Goal: Task Accomplishment & Management: Manage account settings

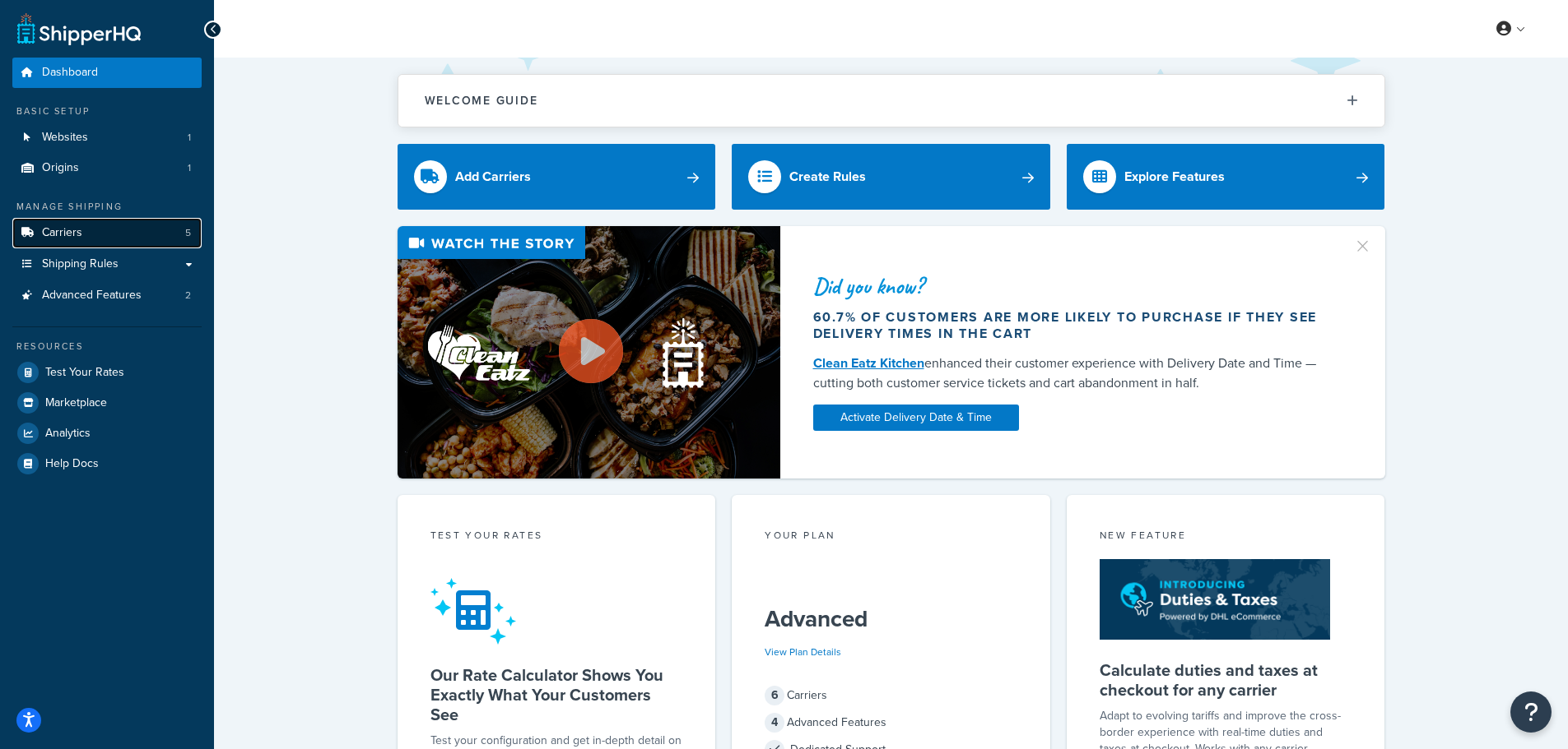
click at [102, 237] on link "Carriers 5" at bounding box center [107, 233] width 189 height 30
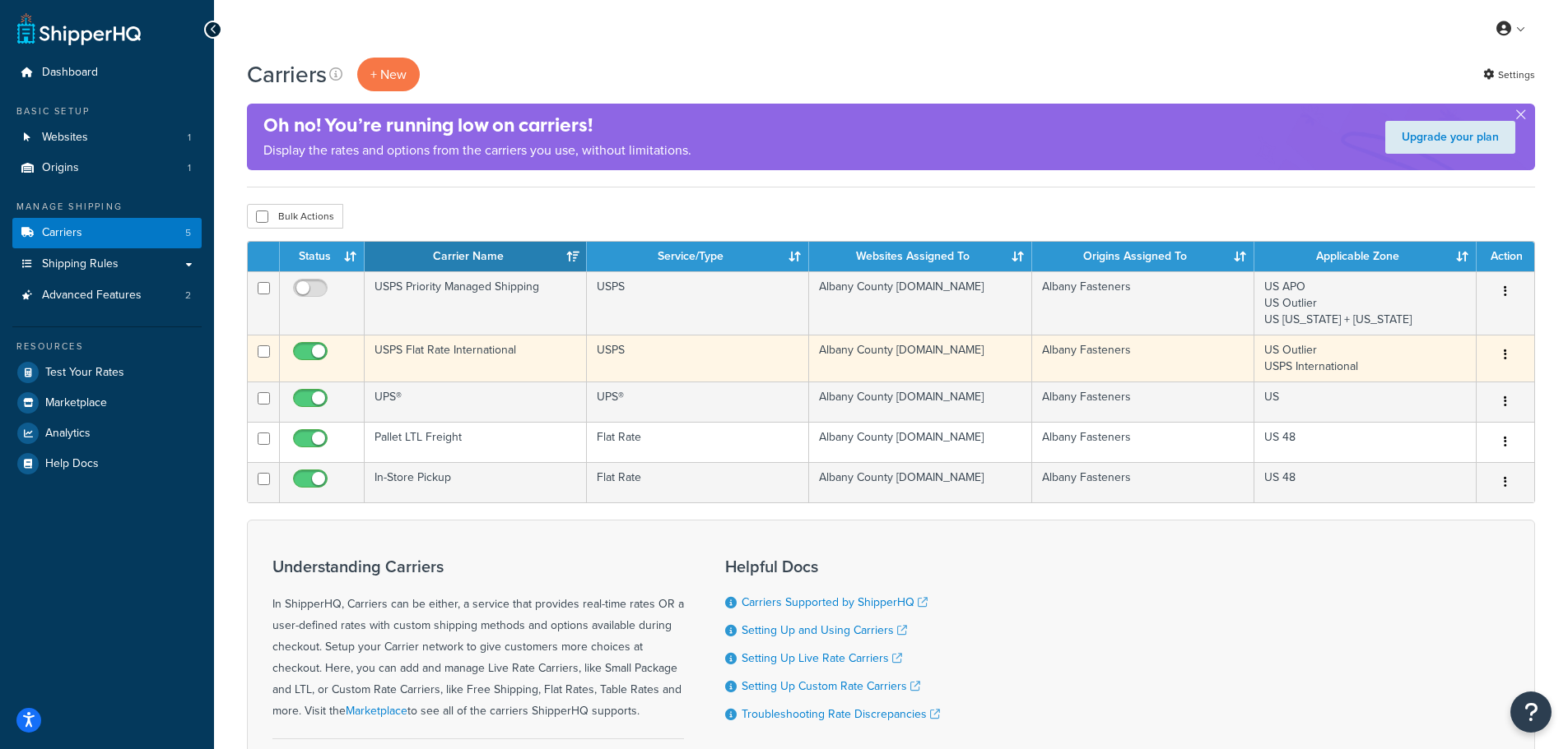
click at [476, 354] on td "USPS Flat Rate International" at bounding box center [476, 358] width 222 height 47
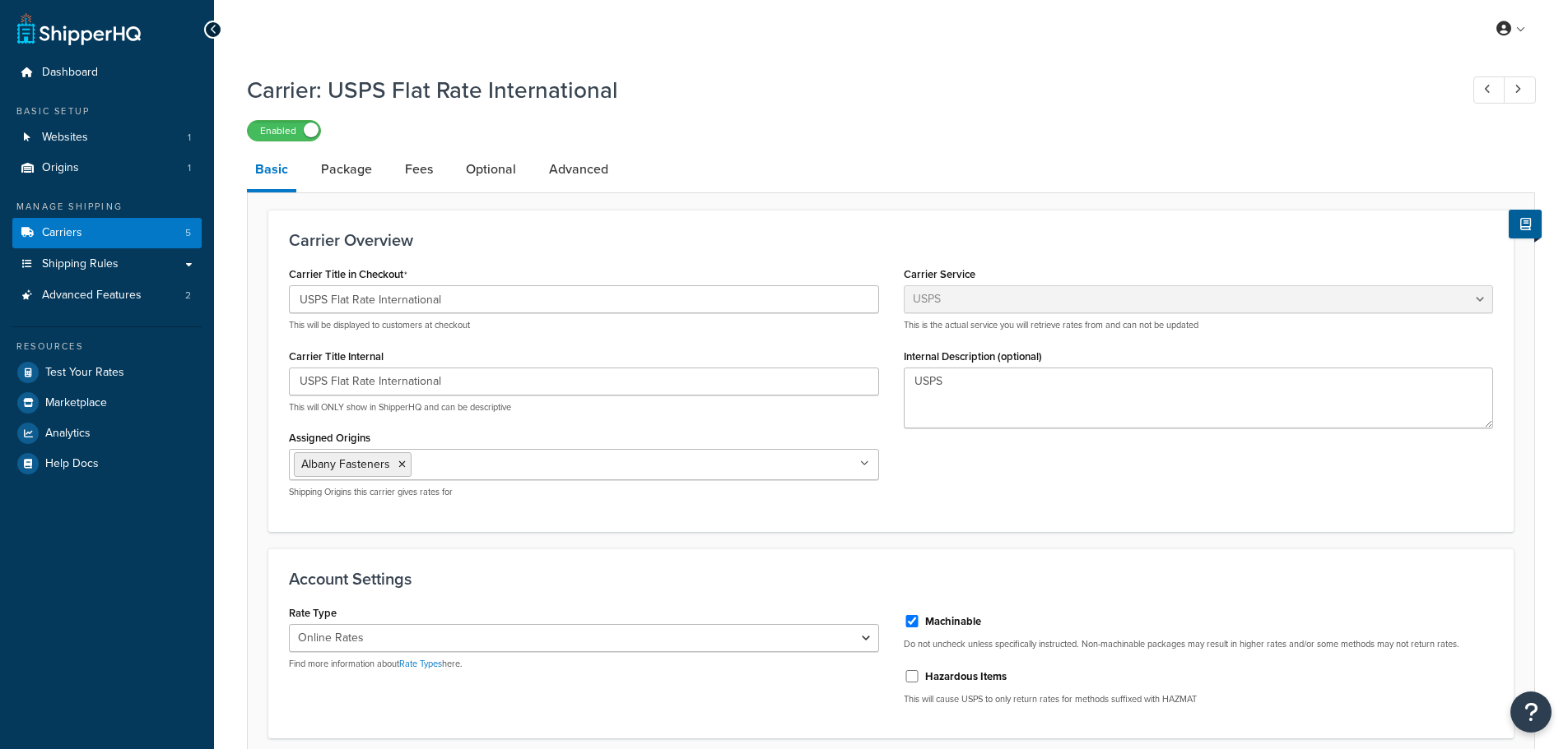
select select "usps"
select select "ONLINE"
click at [344, 167] on link "Package" at bounding box center [346, 170] width 67 height 39
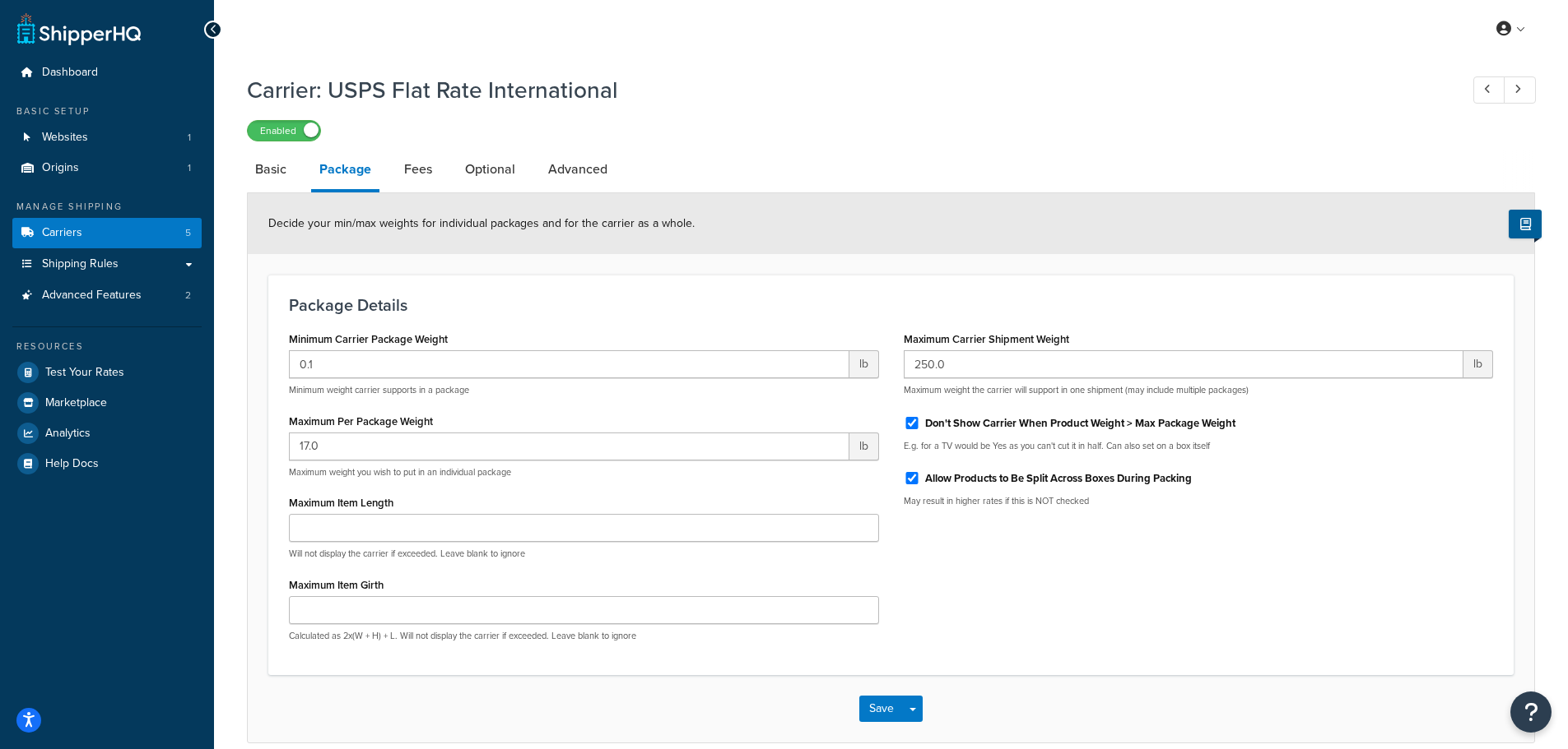
select select "usps"
select select "ONLINE"
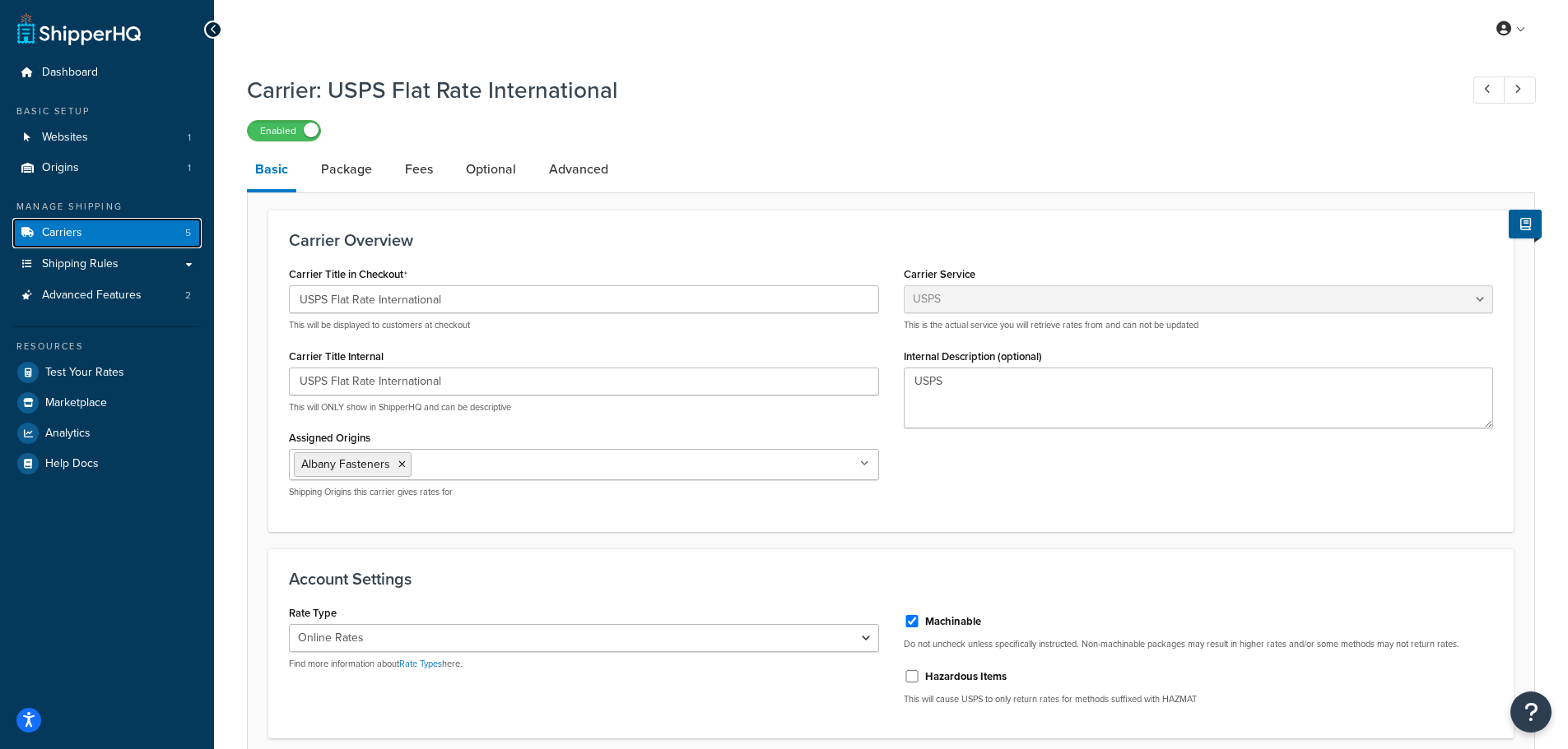
click at [80, 233] on span "Carriers" at bounding box center [61, 233] width 40 height 14
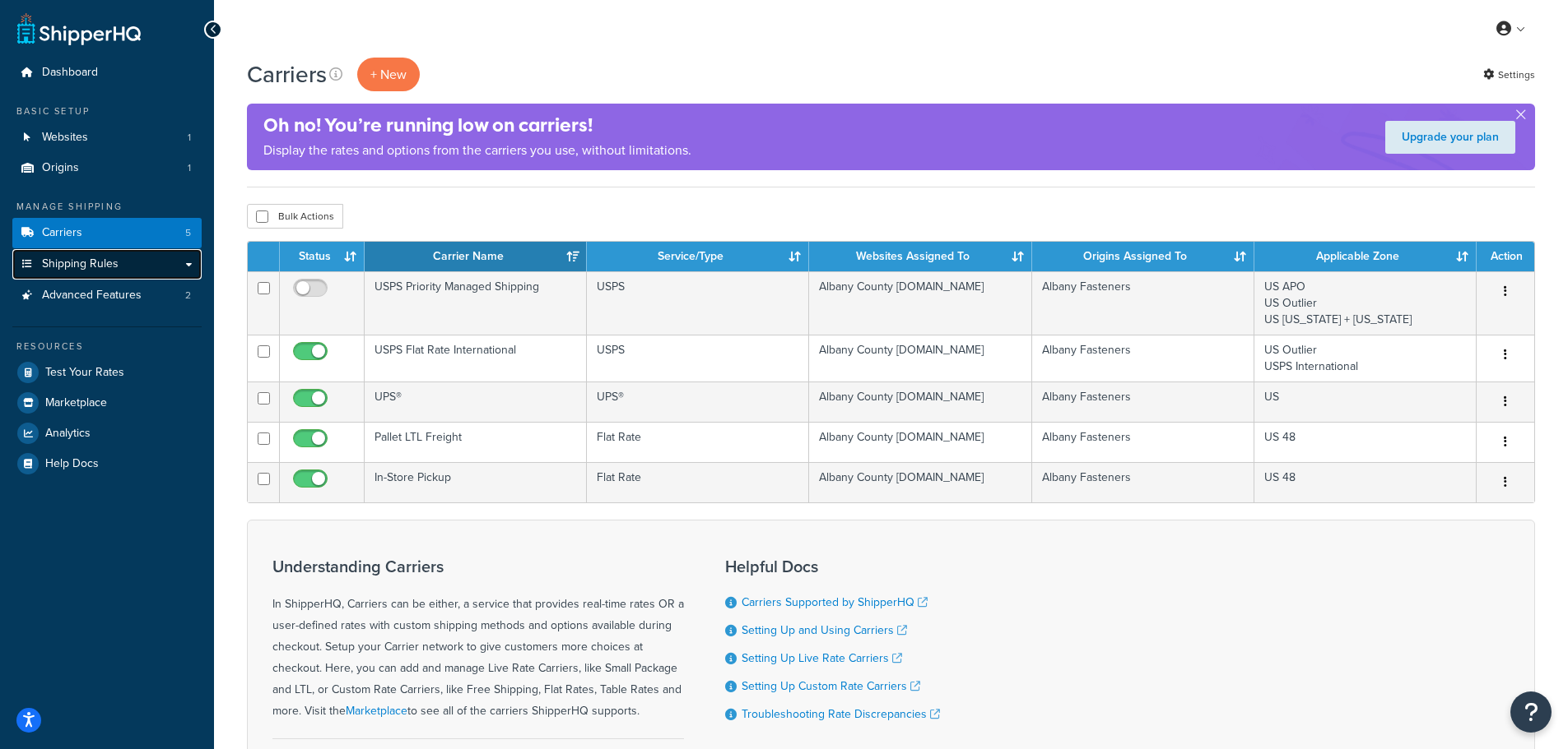
click at [113, 270] on span "Shipping Rules" at bounding box center [80, 264] width 76 height 14
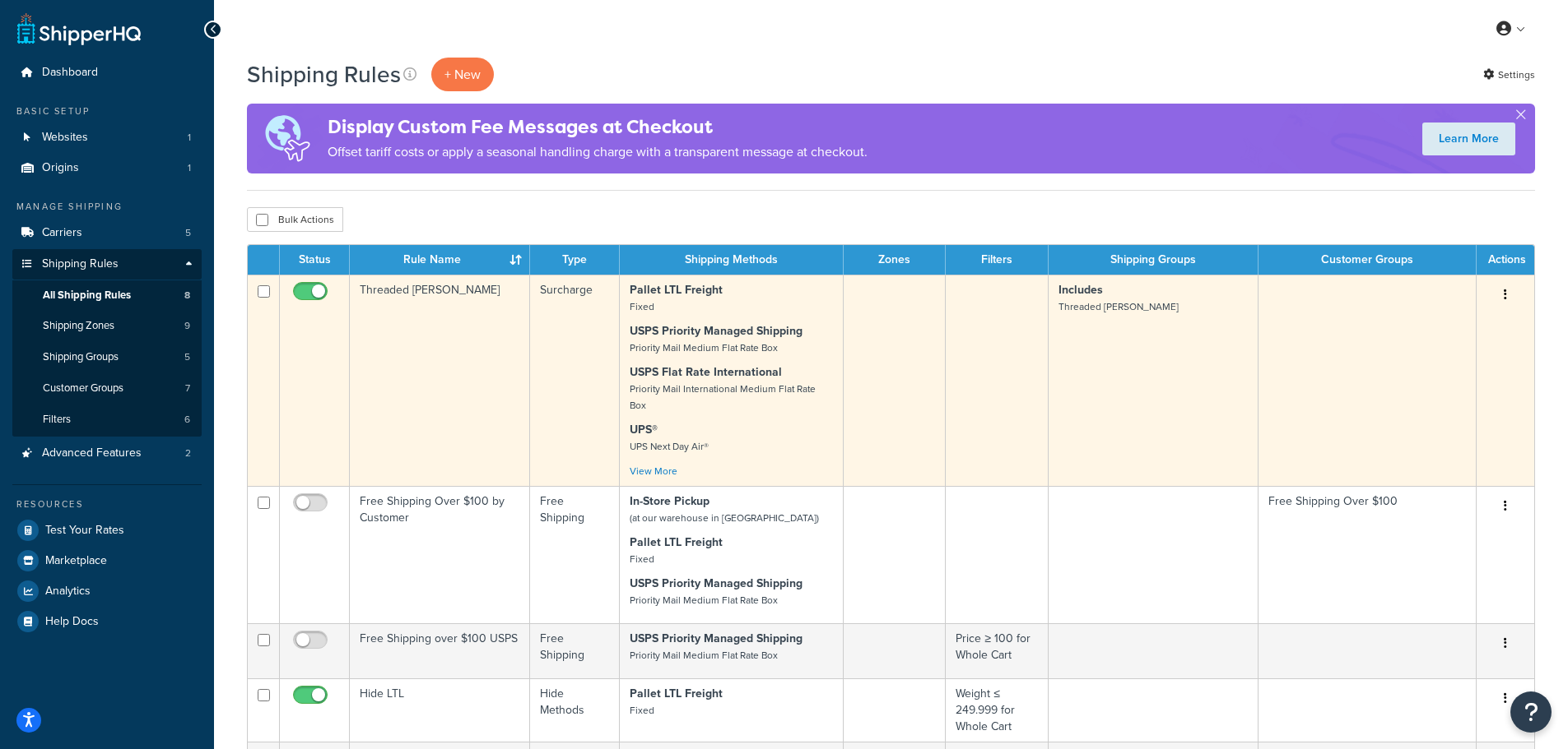
click at [696, 381] on p "USPS Flat Rate International Priority Mail International Medium Flat Rate Box" at bounding box center [731, 389] width 203 height 50
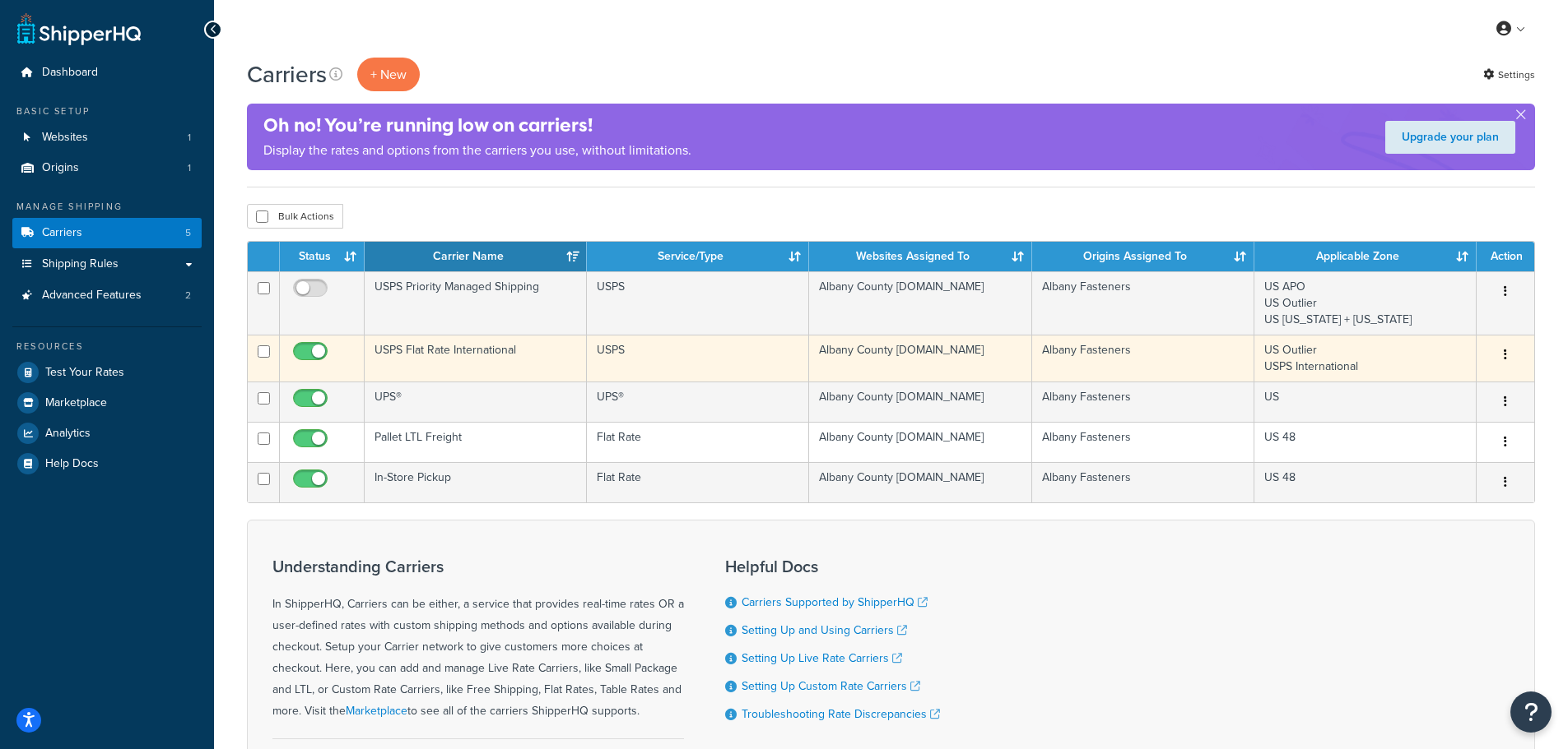
click at [1507, 349] on button "button" at bounding box center [1506, 355] width 23 height 26
click at [1436, 388] on link "Edit" at bounding box center [1438, 388] width 130 height 34
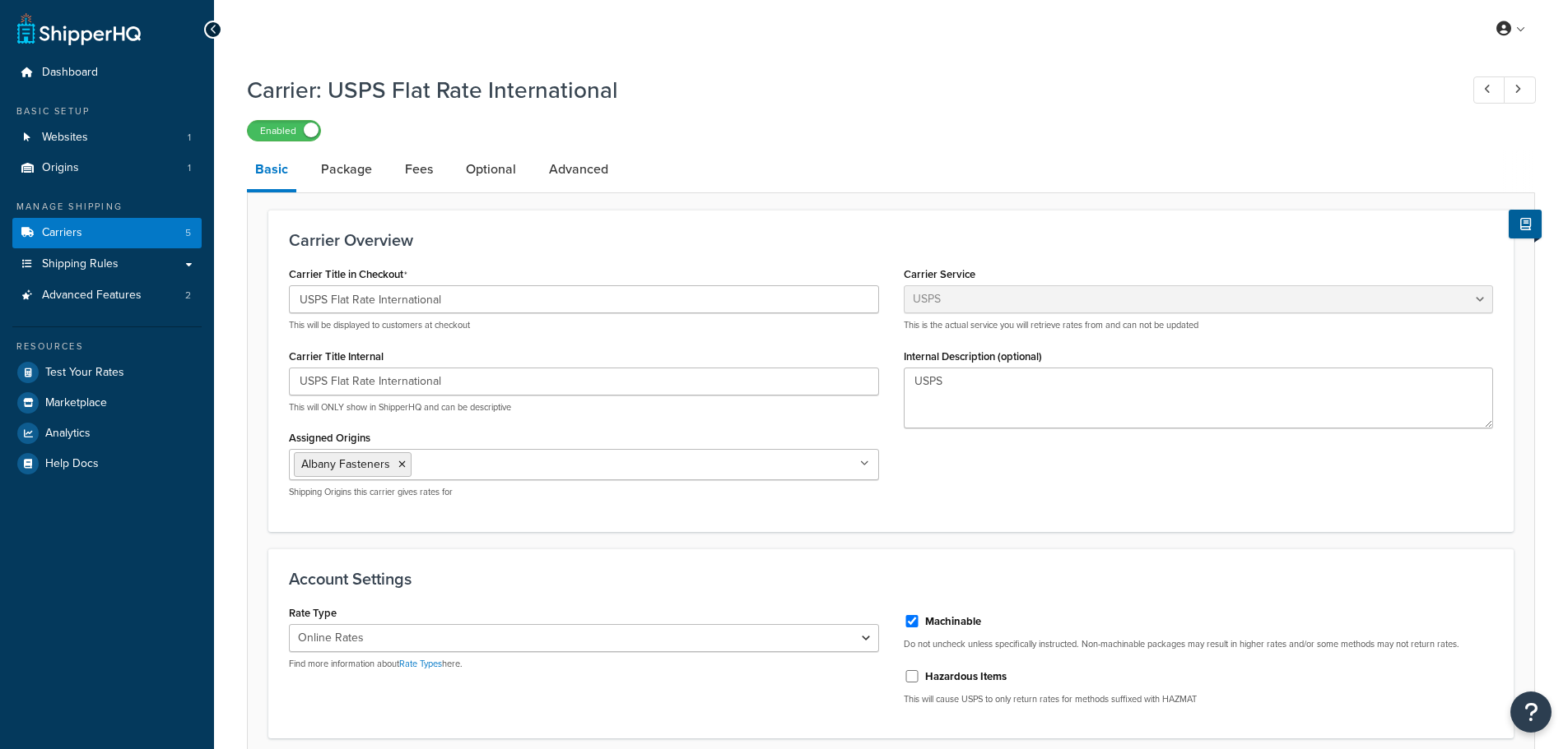
select select "usps"
select select "ONLINE"
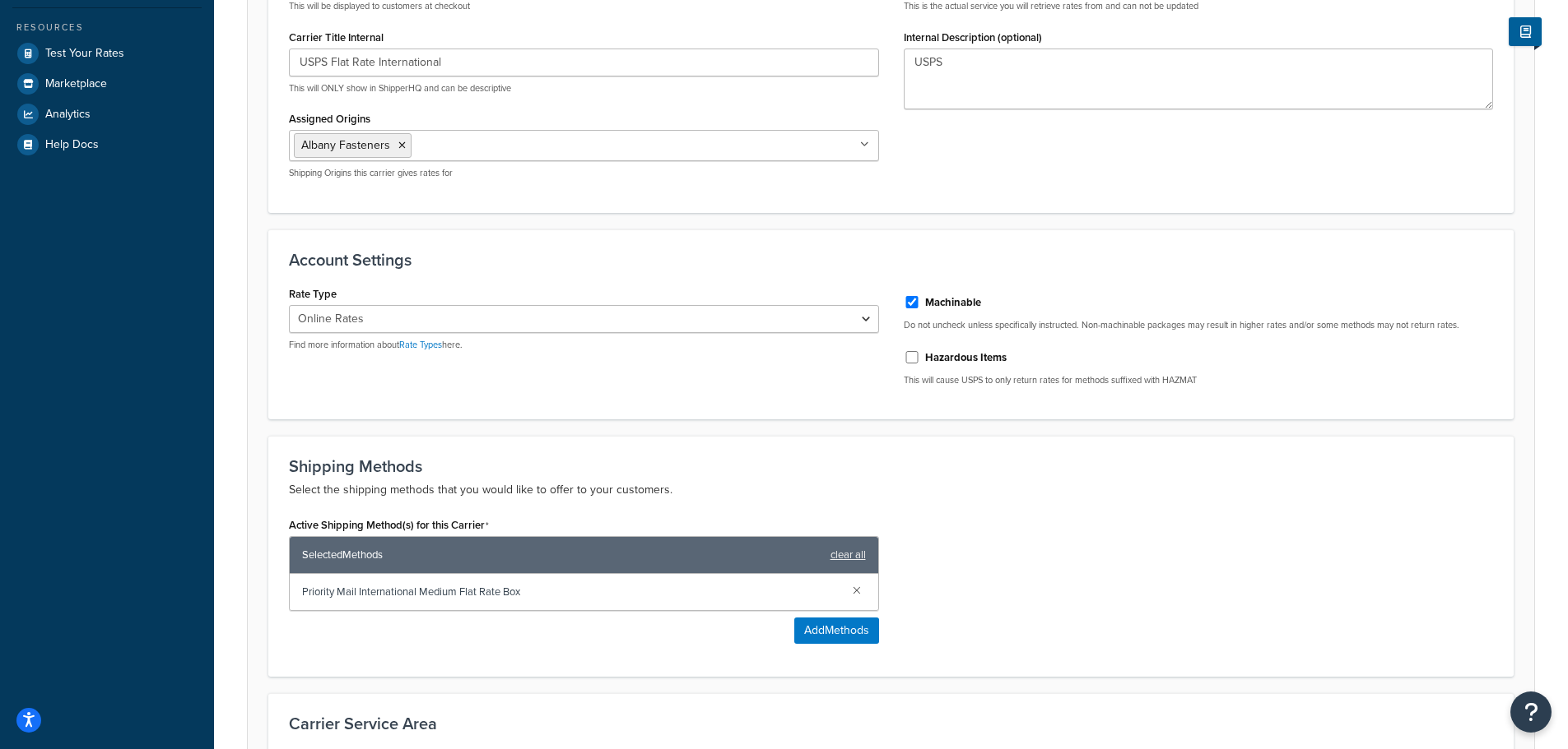
scroll to position [92, 0]
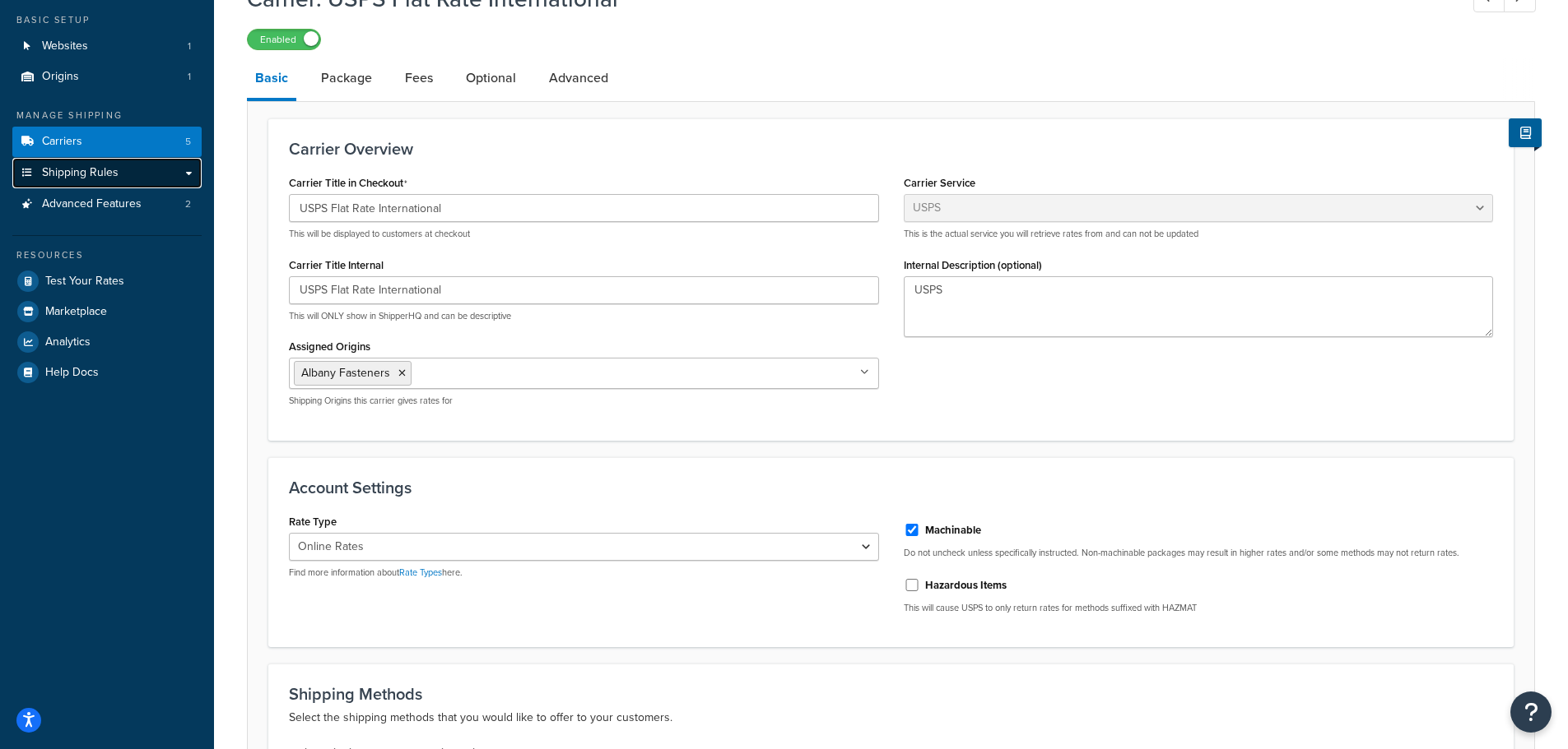
click at [106, 175] on span "Shipping Rules" at bounding box center [80, 173] width 76 height 14
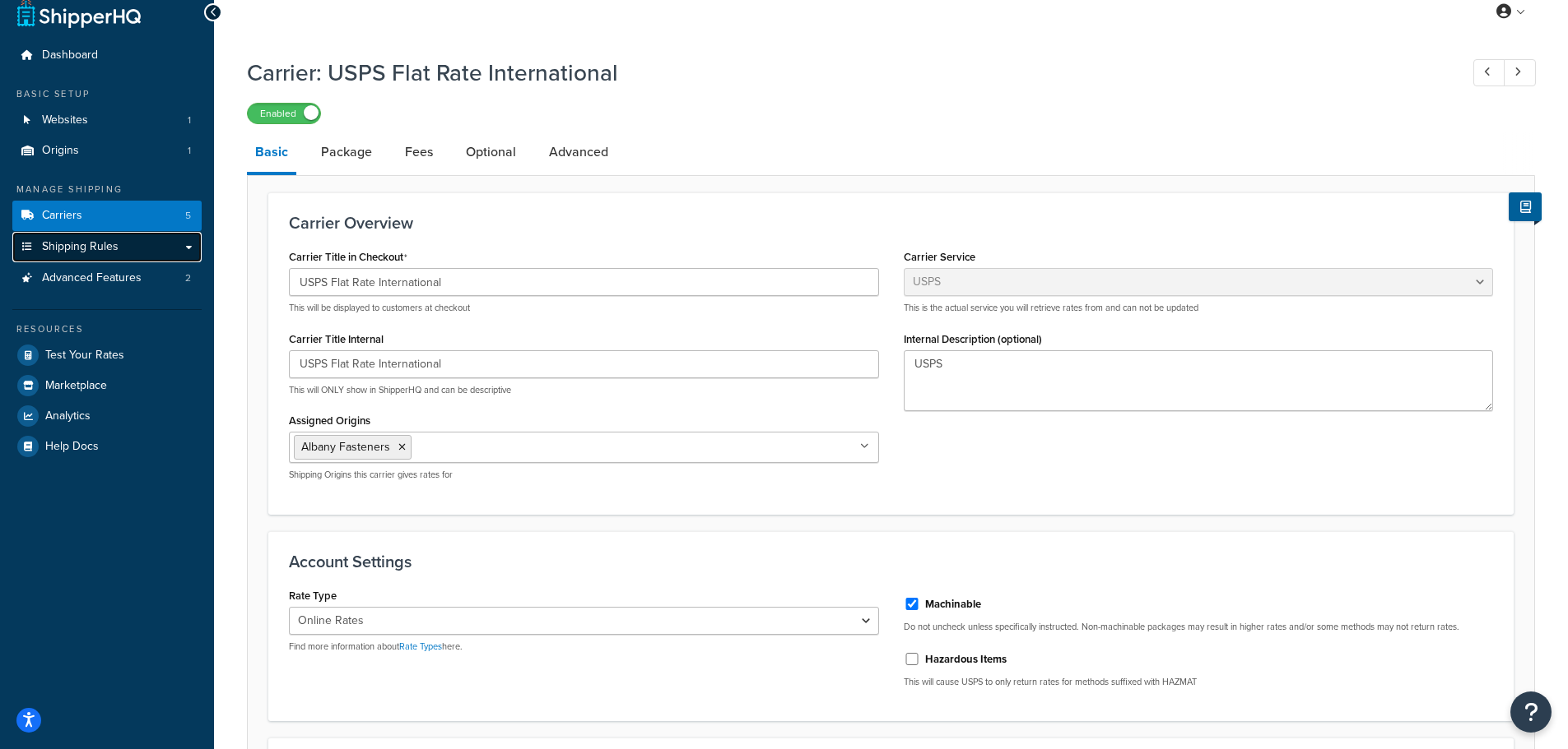
scroll to position [0, 0]
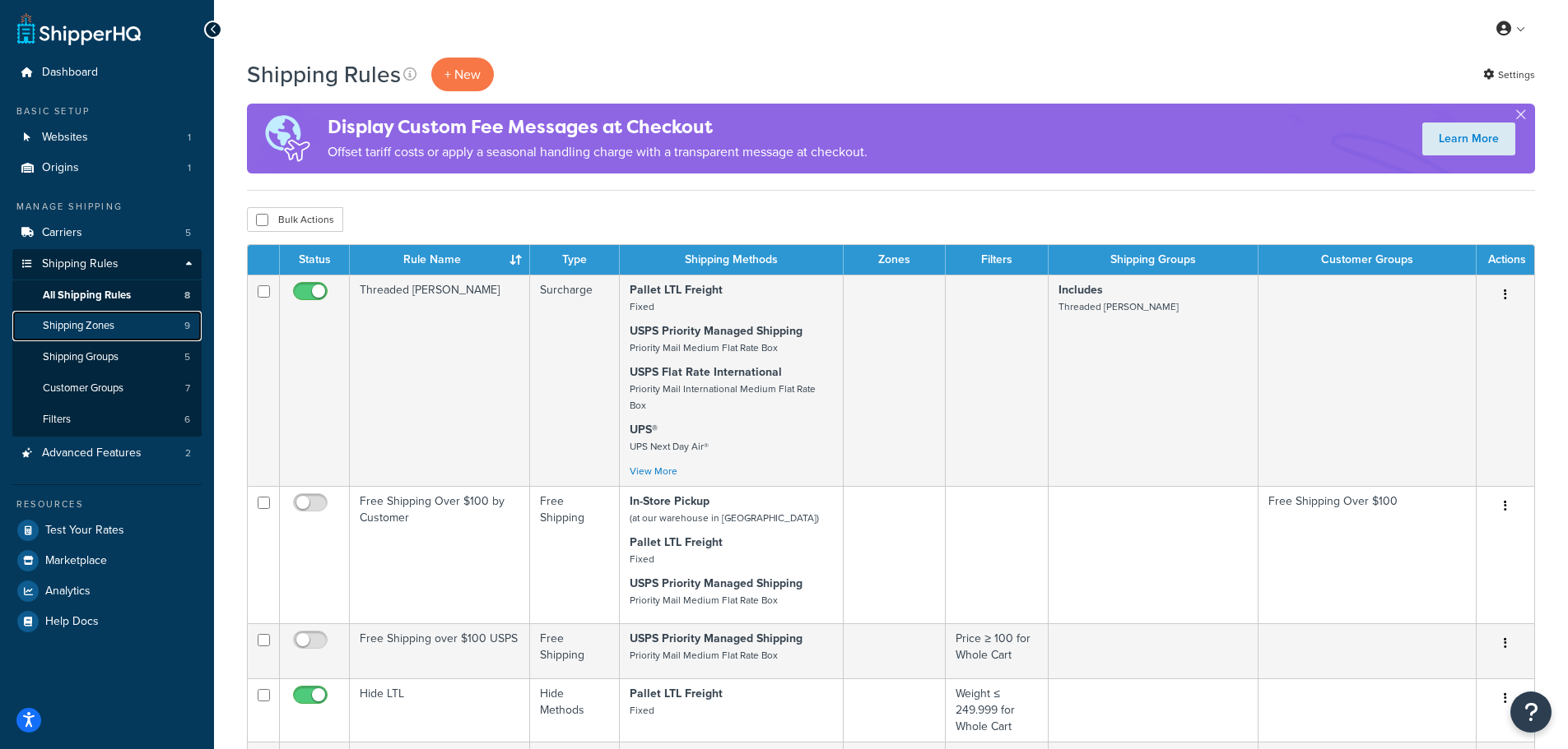
click at [120, 329] on link "Shipping Zones 9" at bounding box center [107, 326] width 189 height 30
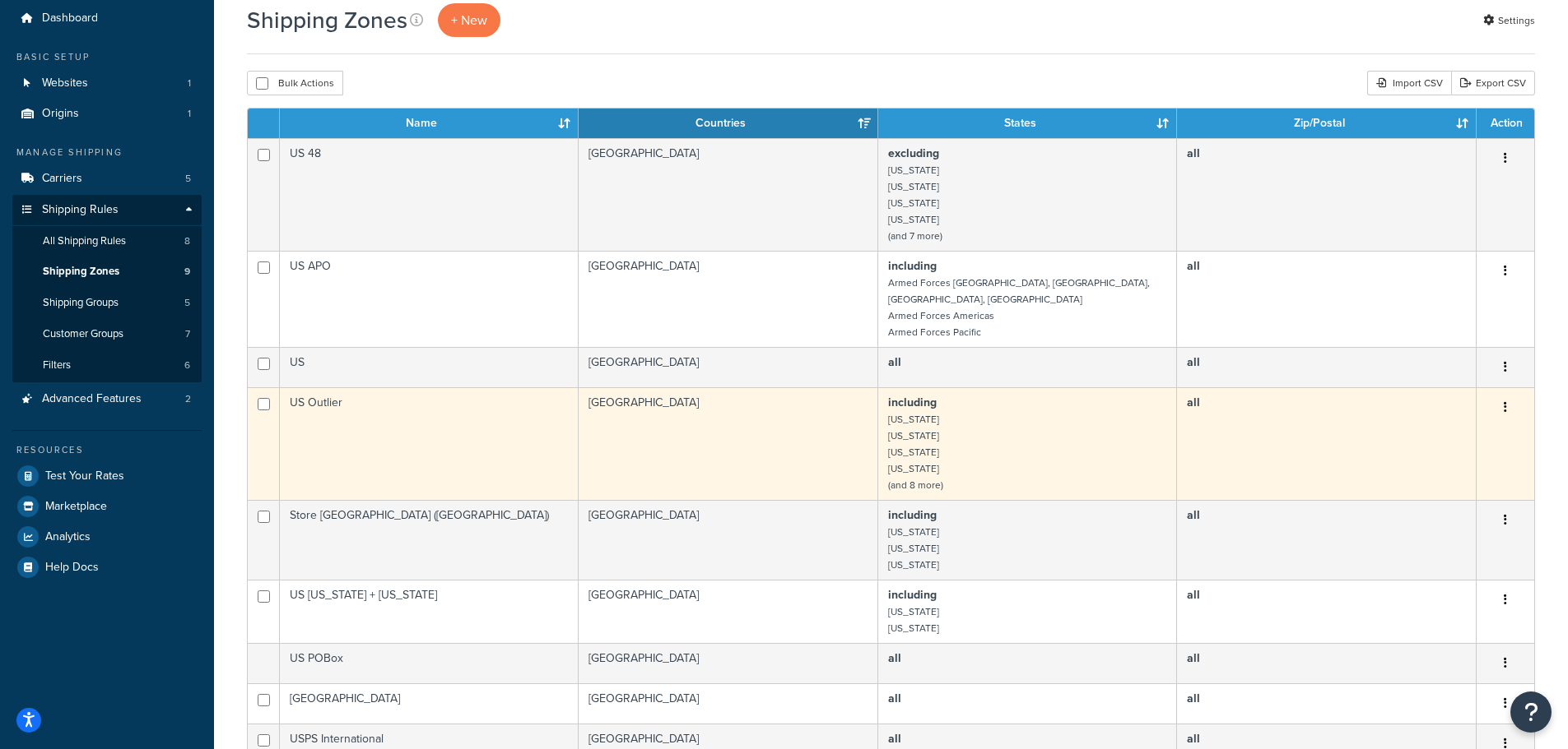
scroll to position [165, 0]
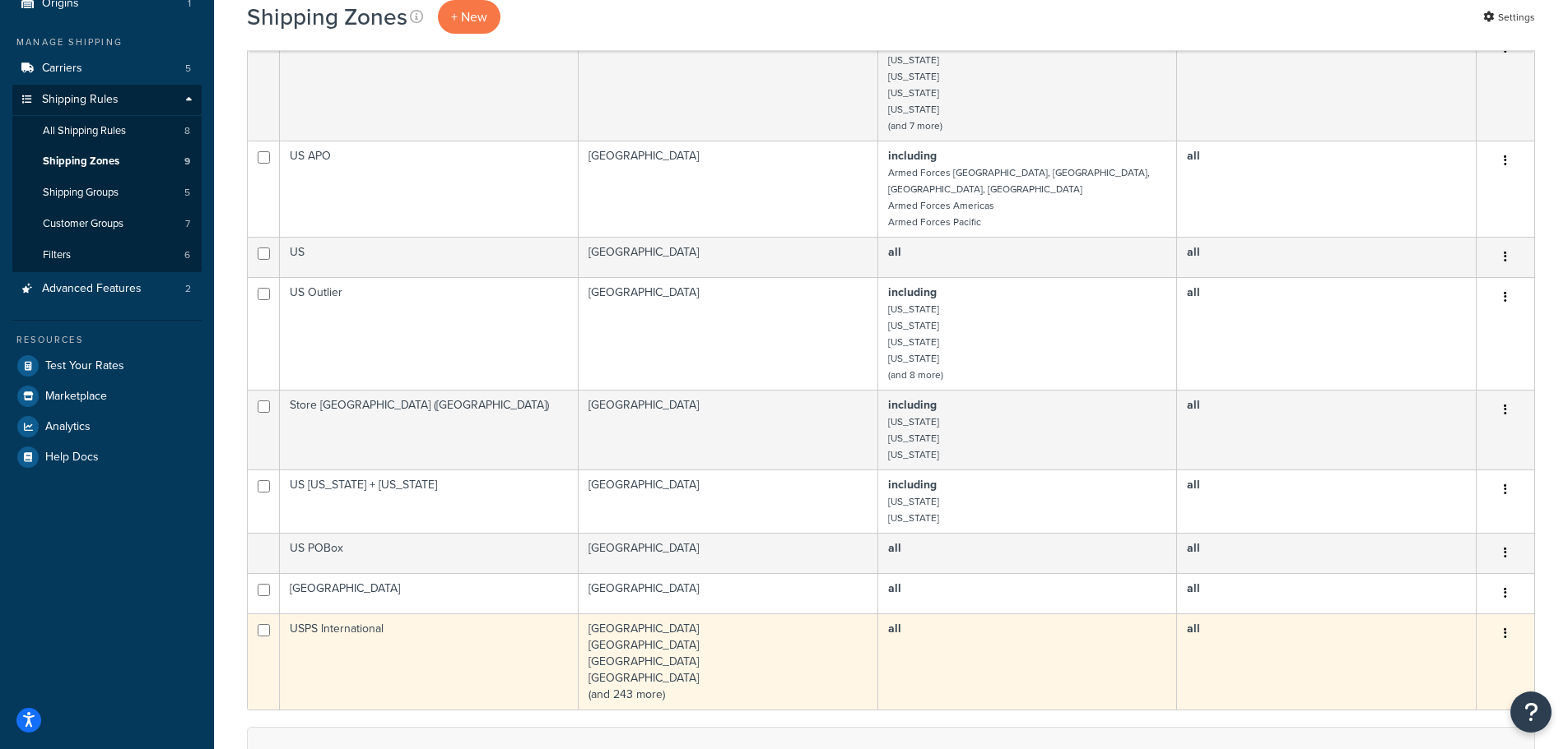
click at [1510, 621] on button "button" at bounding box center [1506, 634] width 23 height 26
click at [1431, 646] on link "Edit" at bounding box center [1438, 650] width 130 height 34
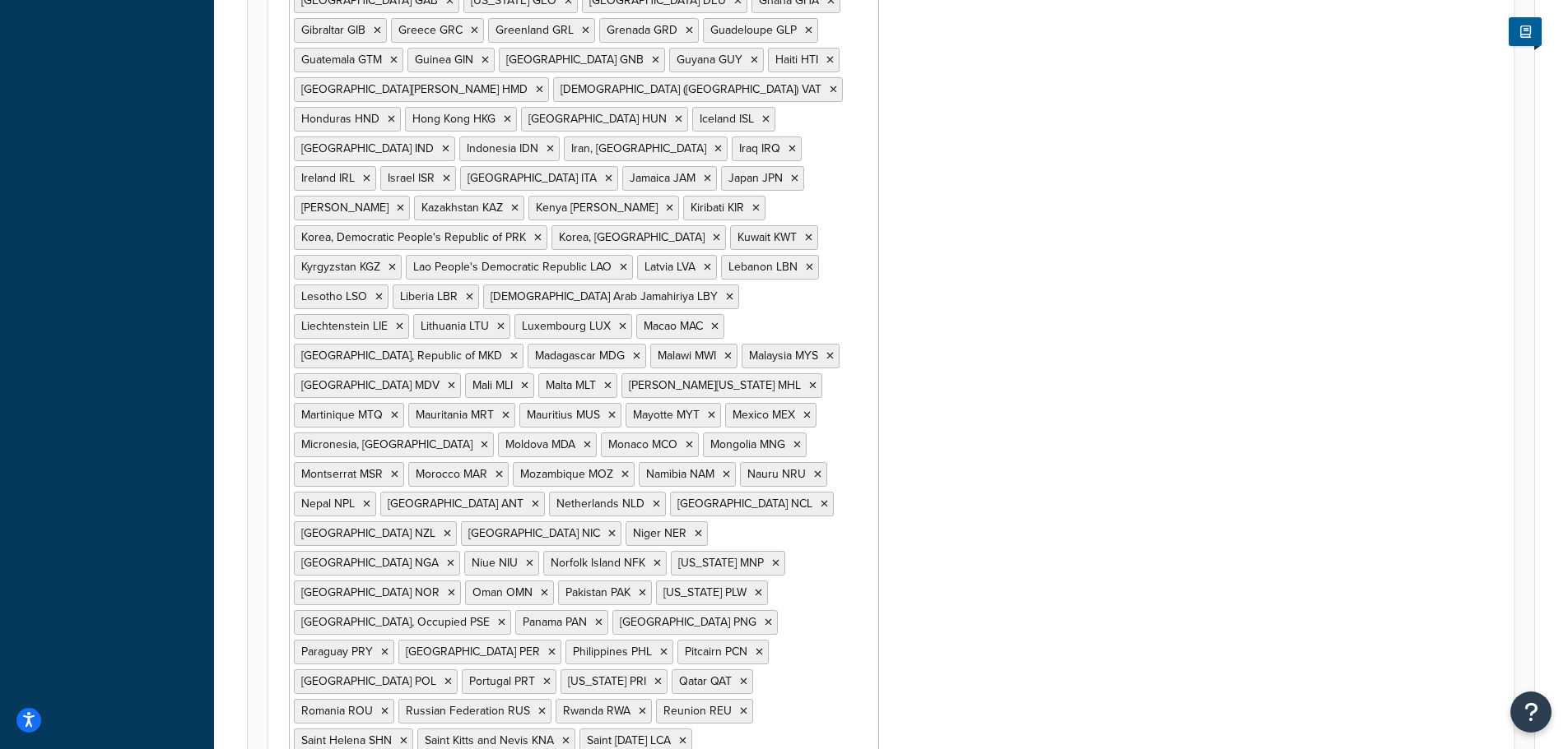
scroll to position [982, 0]
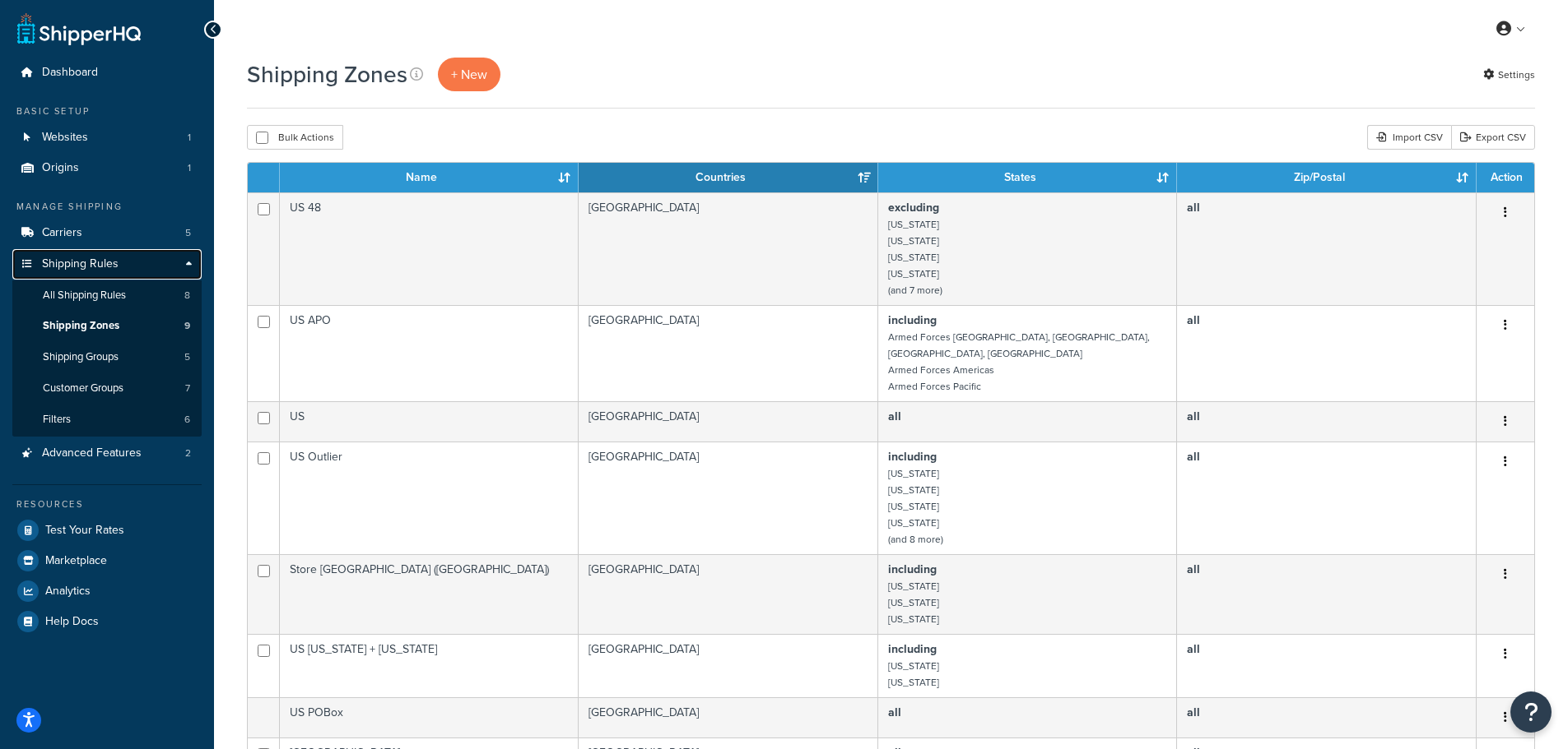
click at [68, 260] on span "Shipping Rules" at bounding box center [80, 264] width 76 height 14
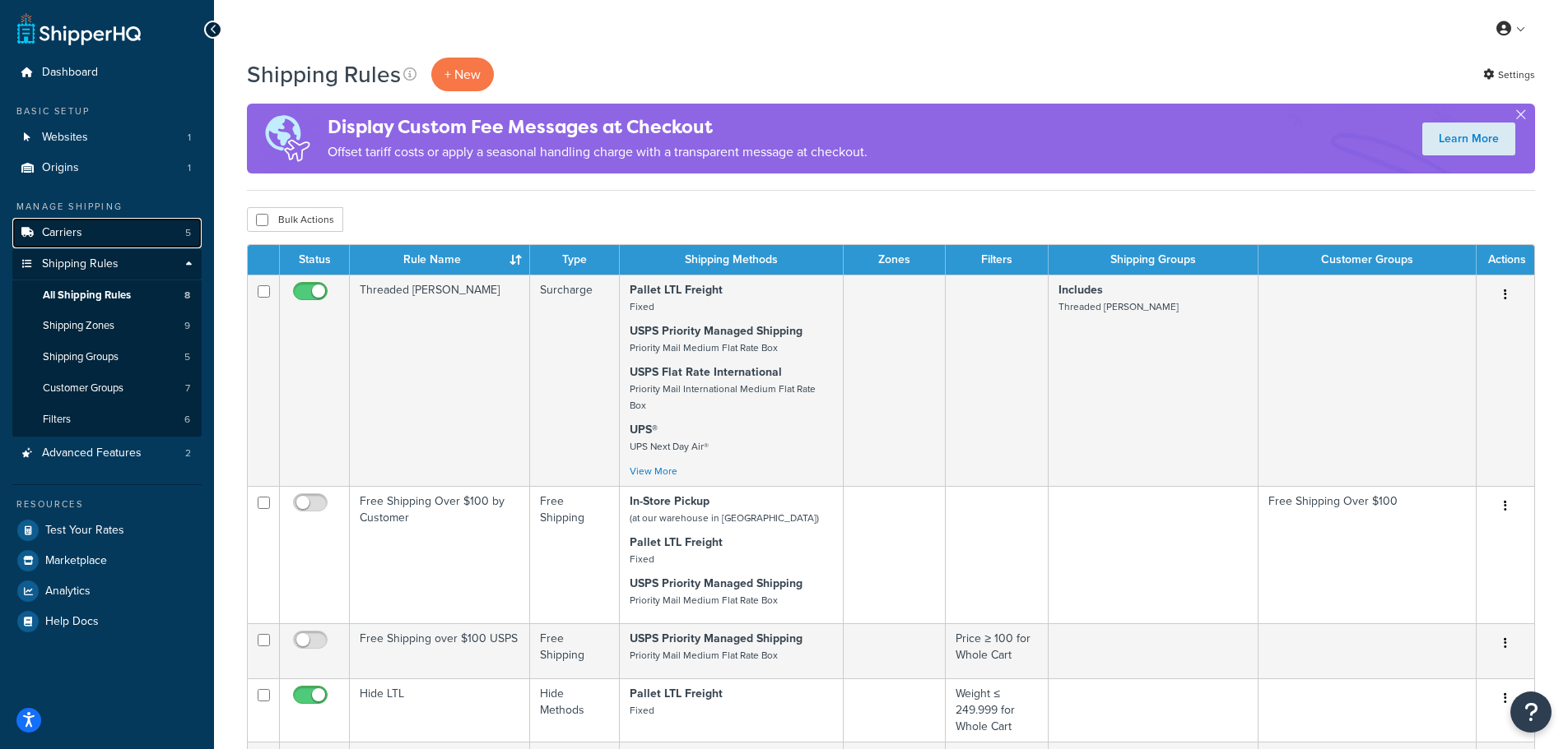
click at [61, 230] on span "Carriers" at bounding box center [61, 233] width 40 height 14
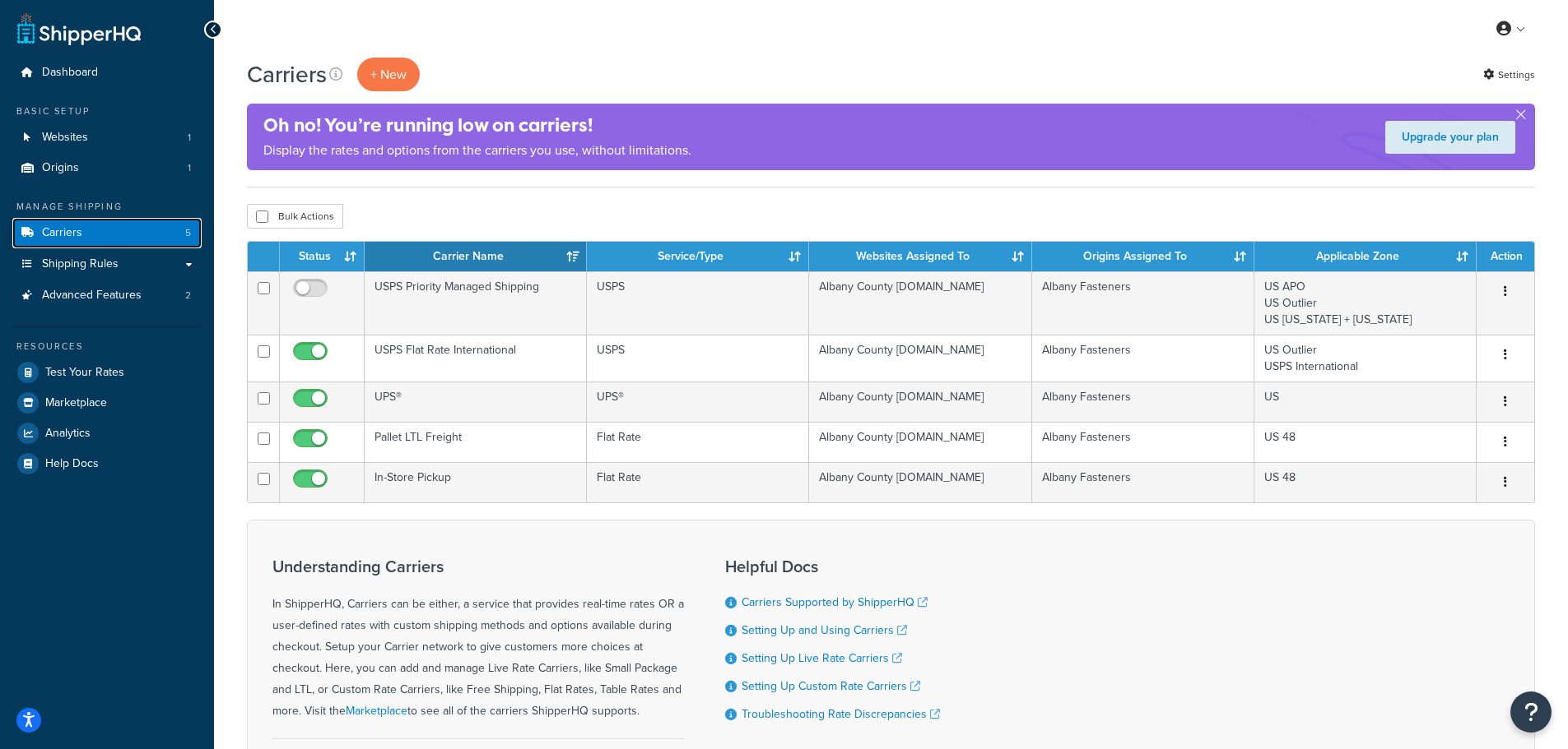
click at [76, 233] on span "Carriers" at bounding box center [61, 233] width 40 height 14
click at [86, 264] on span "Shipping Rules" at bounding box center [80, 264] width 76 height 14
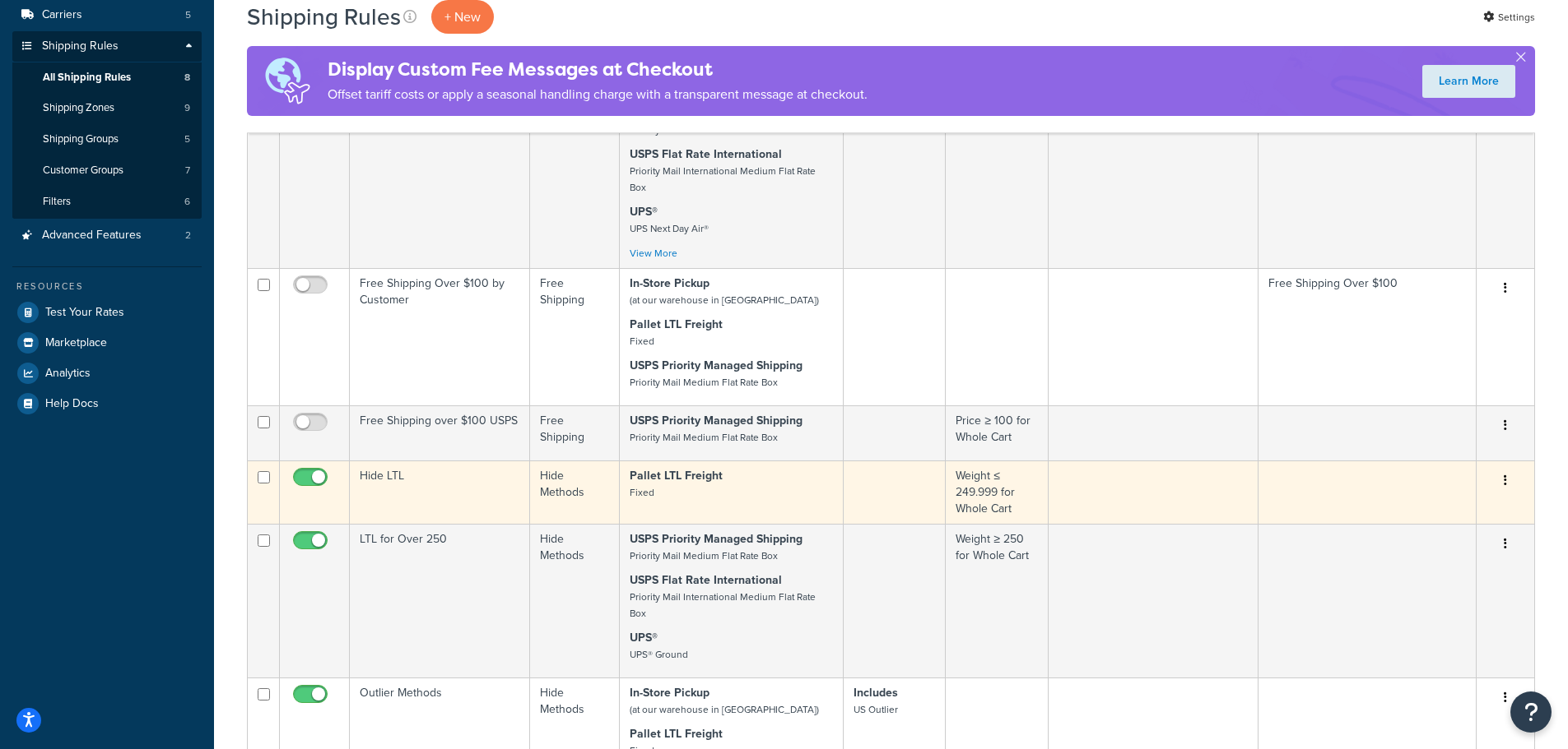
scroll to position [329, 0]
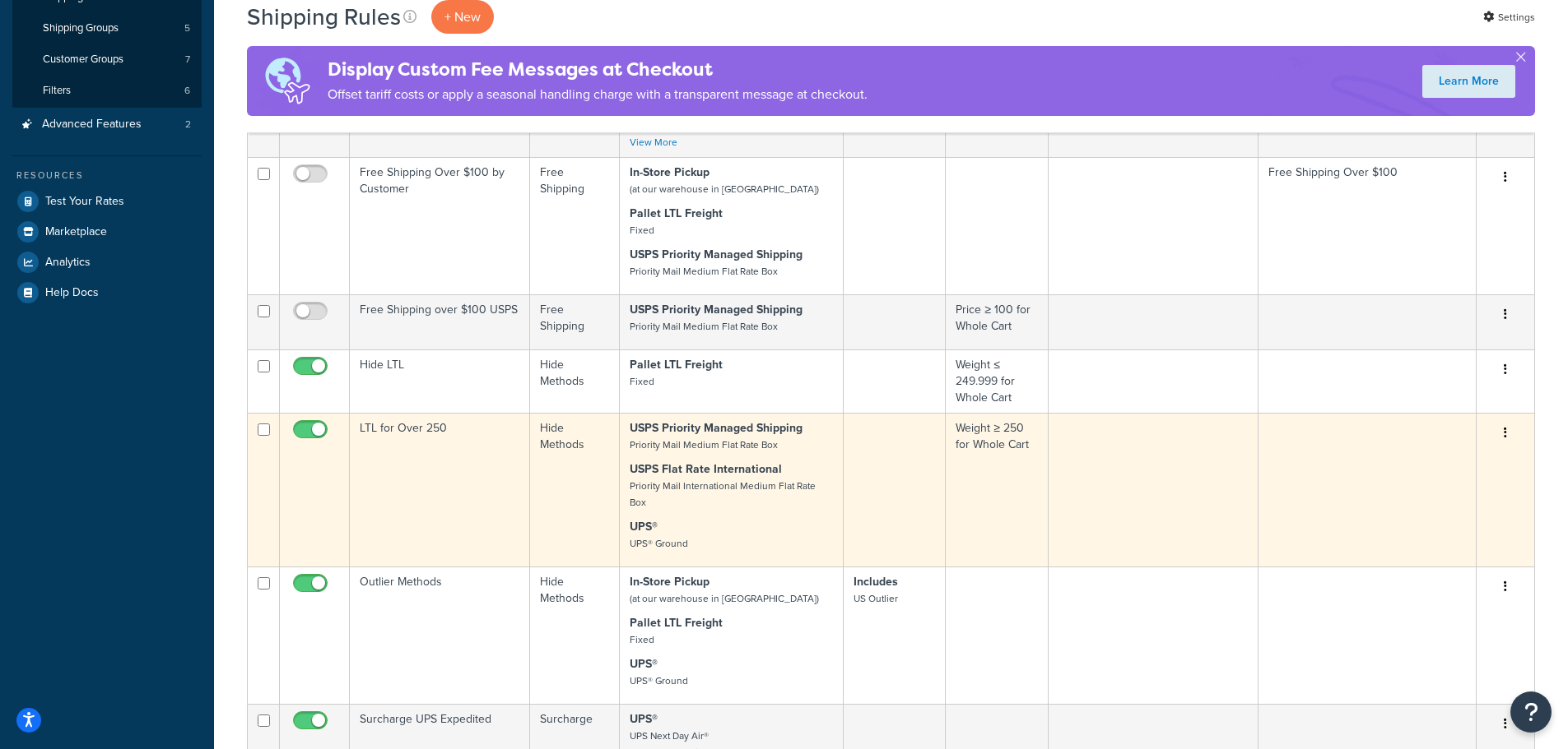
click at [1510, 420] on button "button" at bounding box center [1506, 433] width 23 height 26
click at [1461, 448] on link "Edit" at bounding box center [1450, 464] width 130 height 34
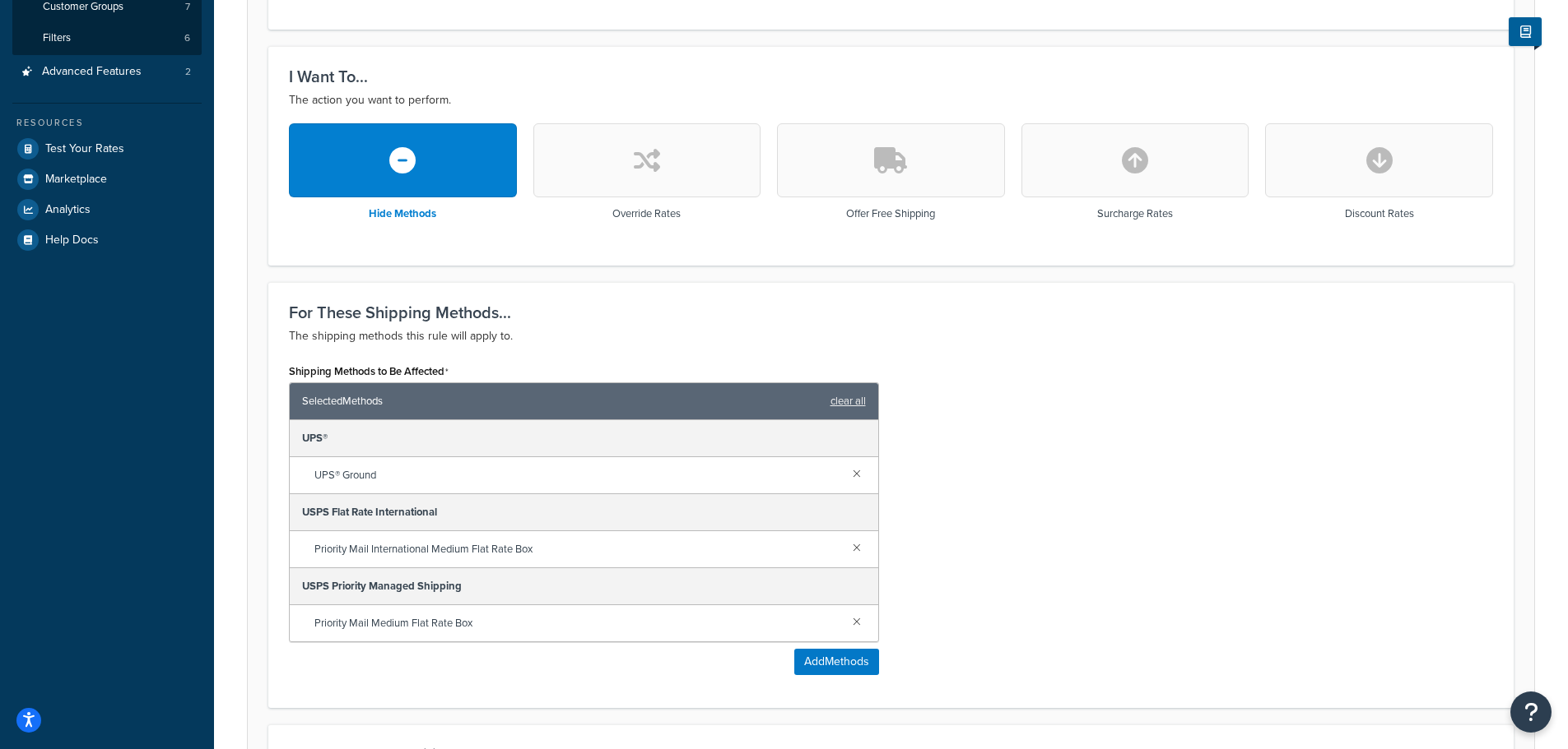
scroll to position [418, 0]
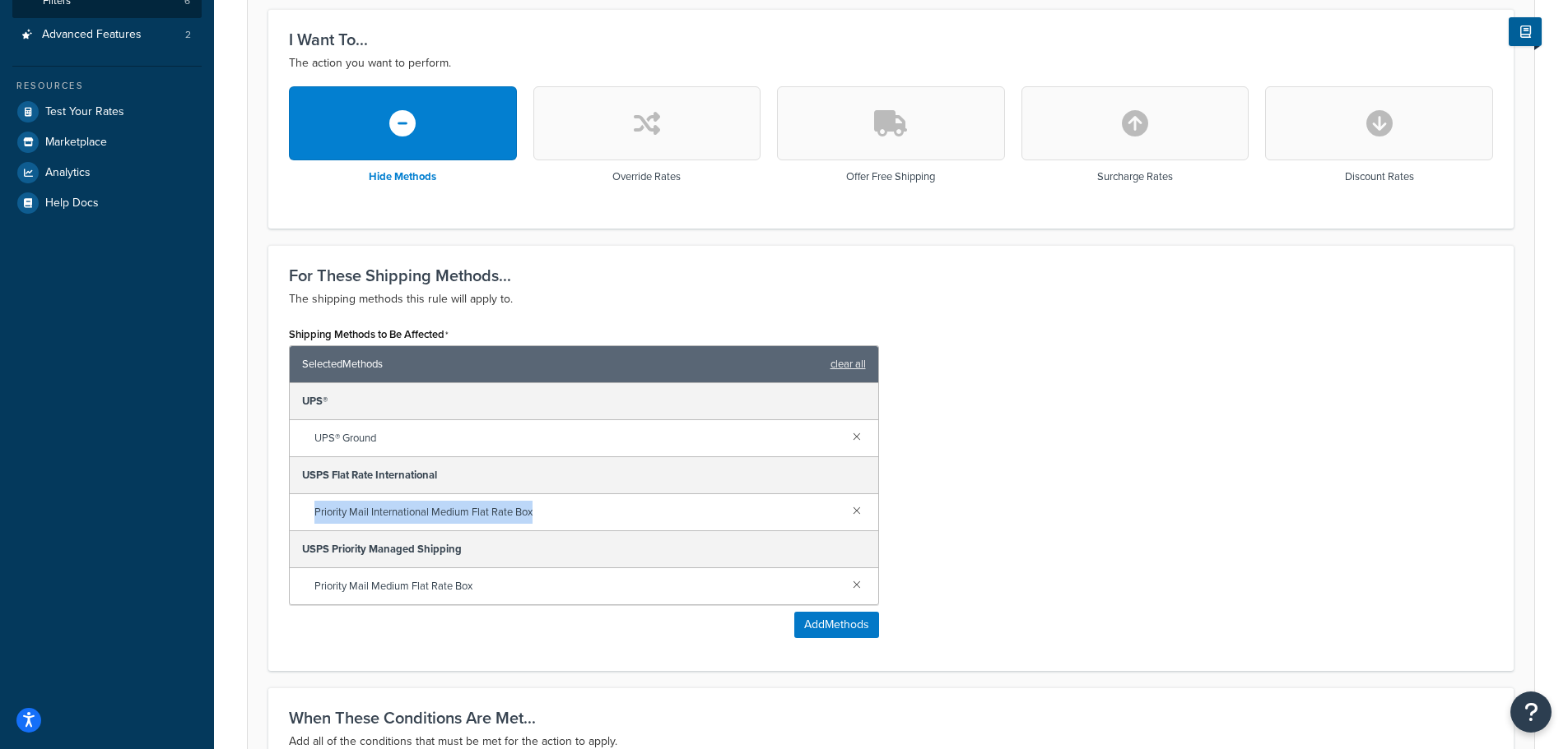
drag, startPoint x: 572, startPoint y: 517, endPoint x: 300, endPoint y: 510, distance: 272.1
click at [300, 510] on div "Priority Mail International Medium Flat Rate Box" at bounding box center [583, 513] width 588 height 37
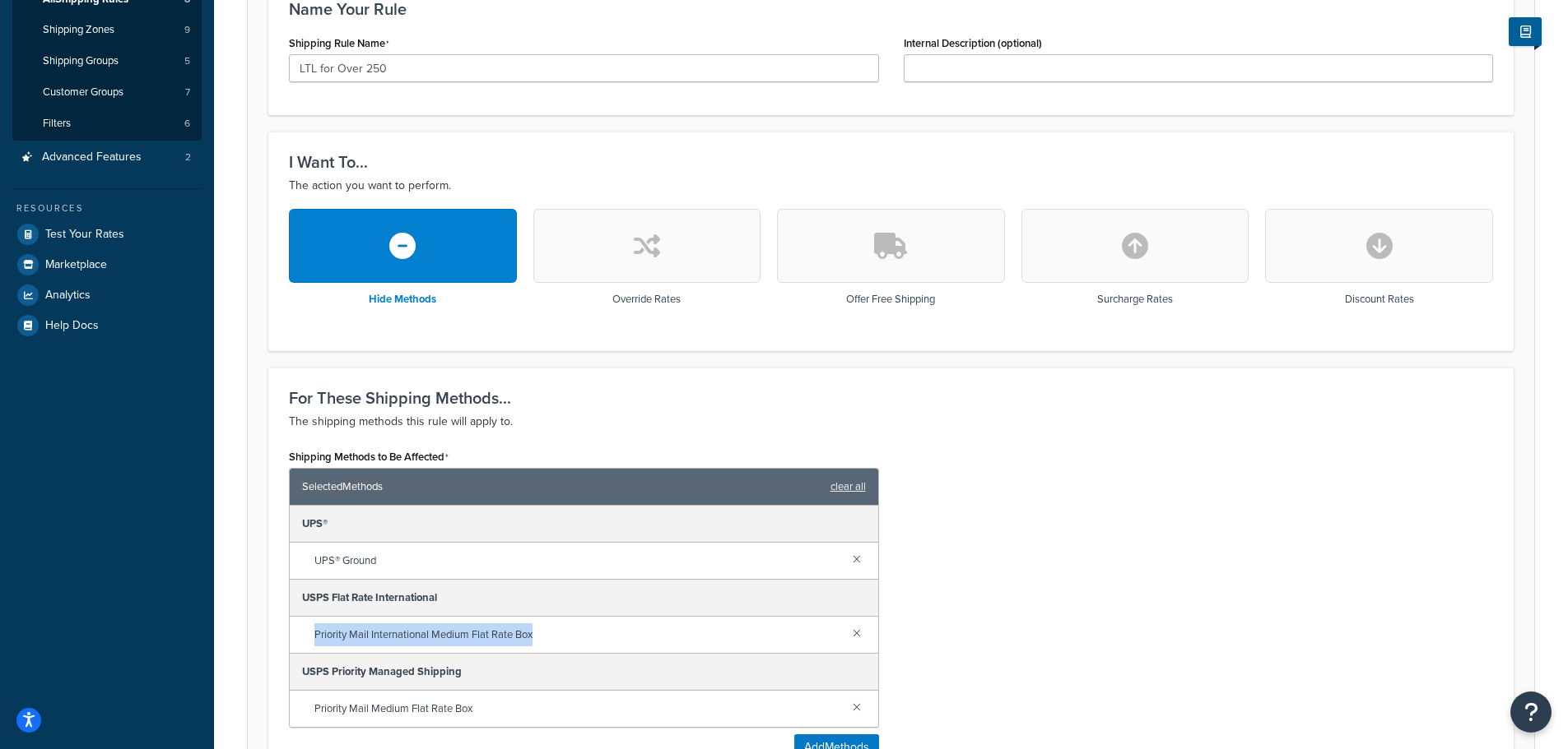
scroll to position [336, 0]
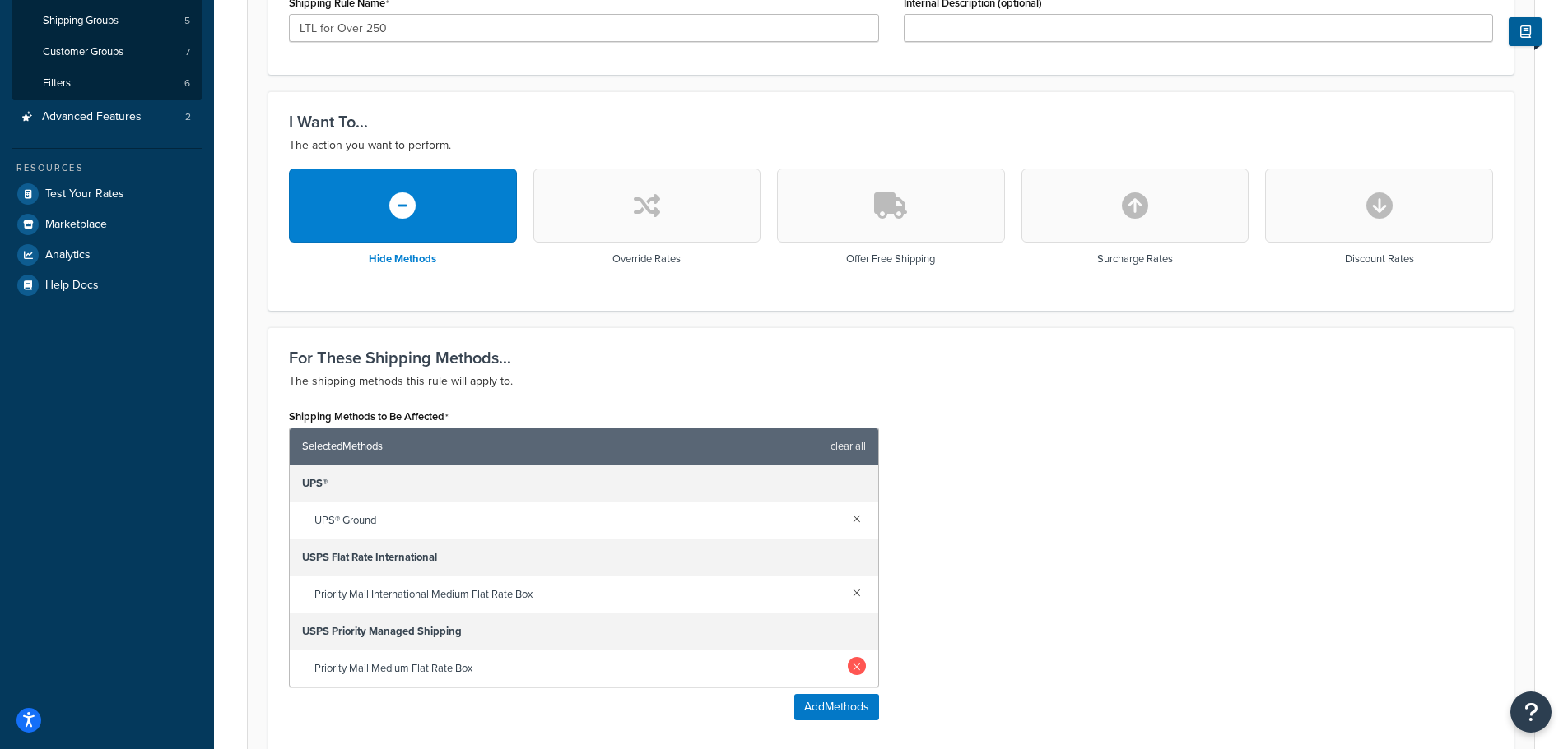
click at [860, 596] on link at bounding box center [857, 592] width 19 height 19
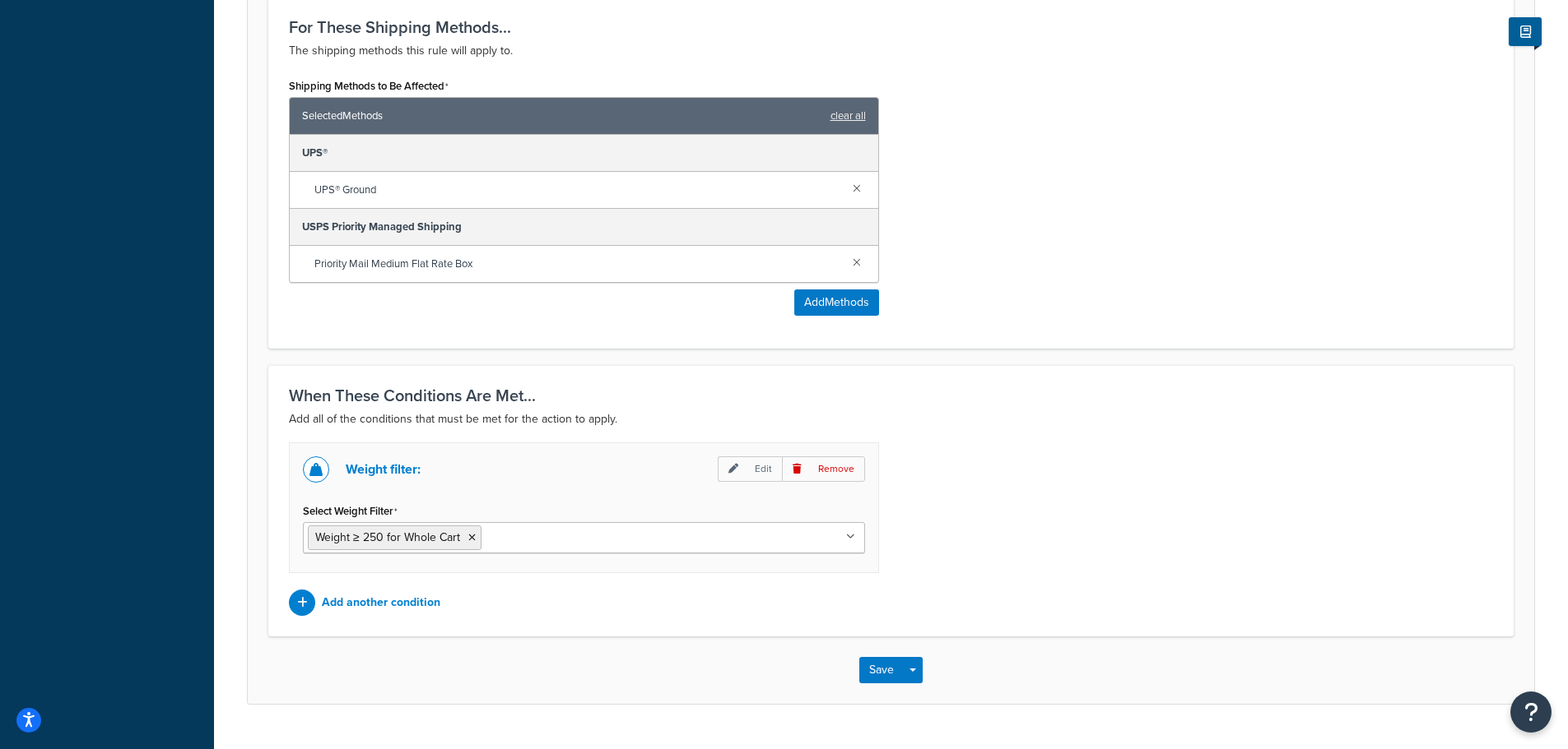
scroll to position [707, 0]
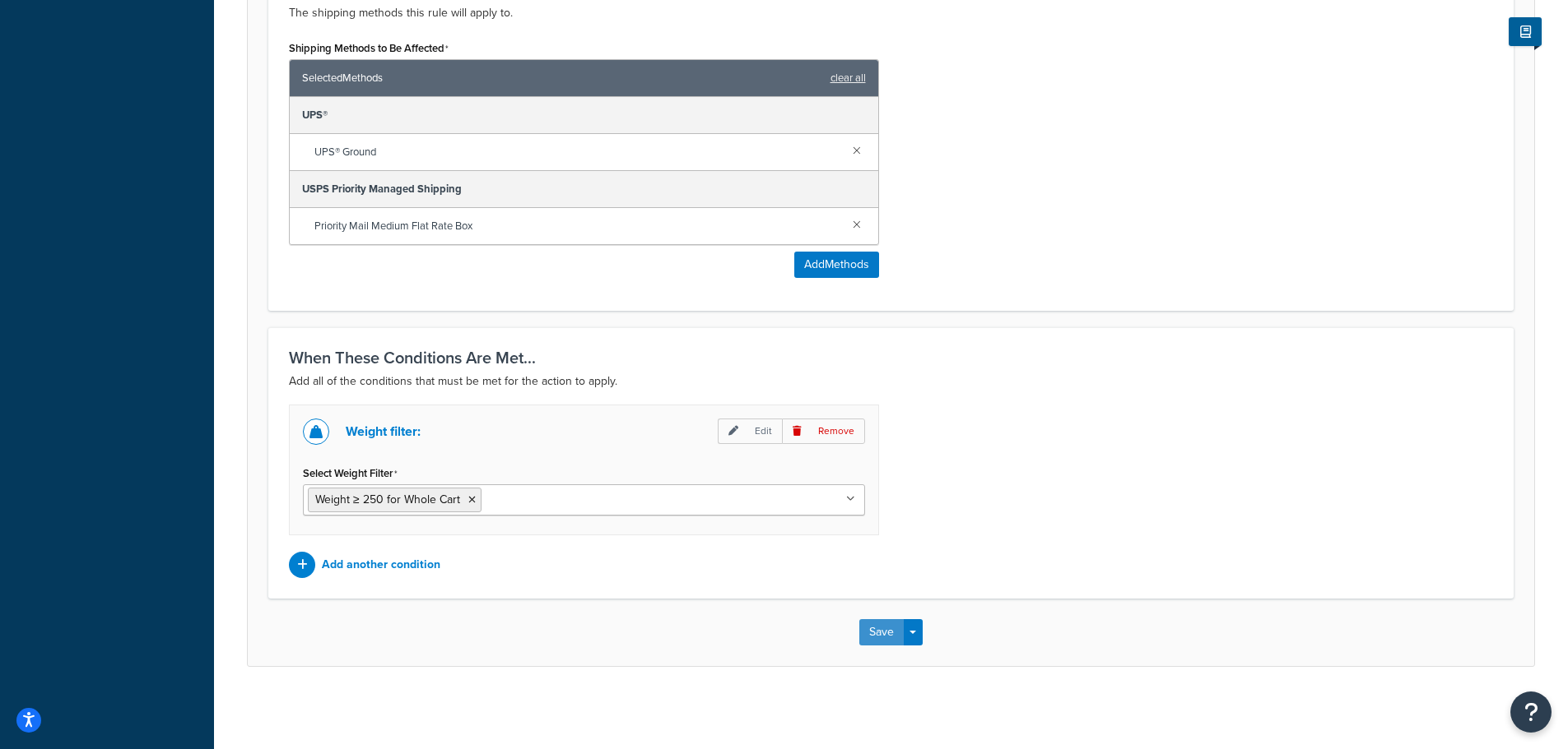
click at [892, 638] on button "Save" at bounding box center [882, 632] width 45 height 26
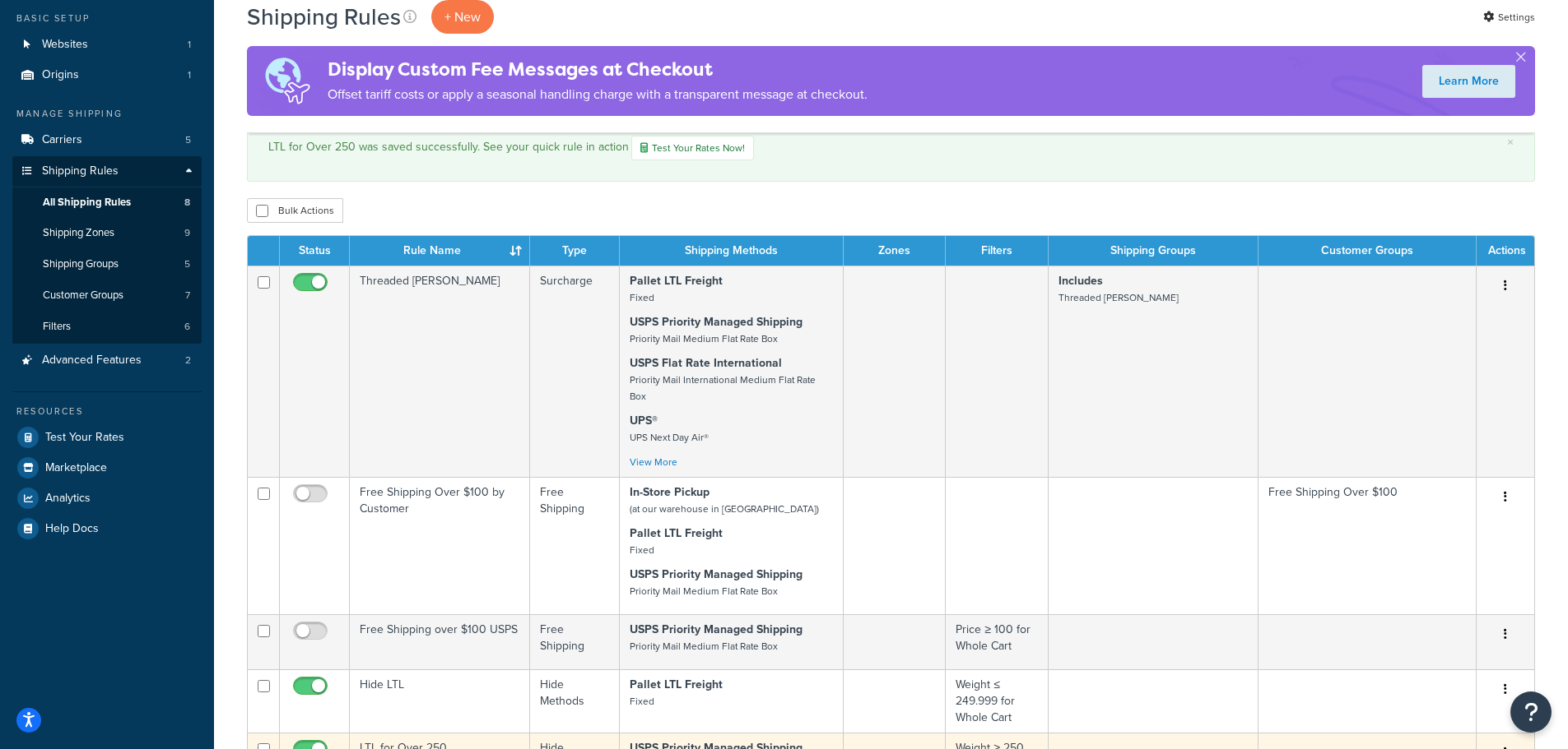
scroll to position [82, 0]
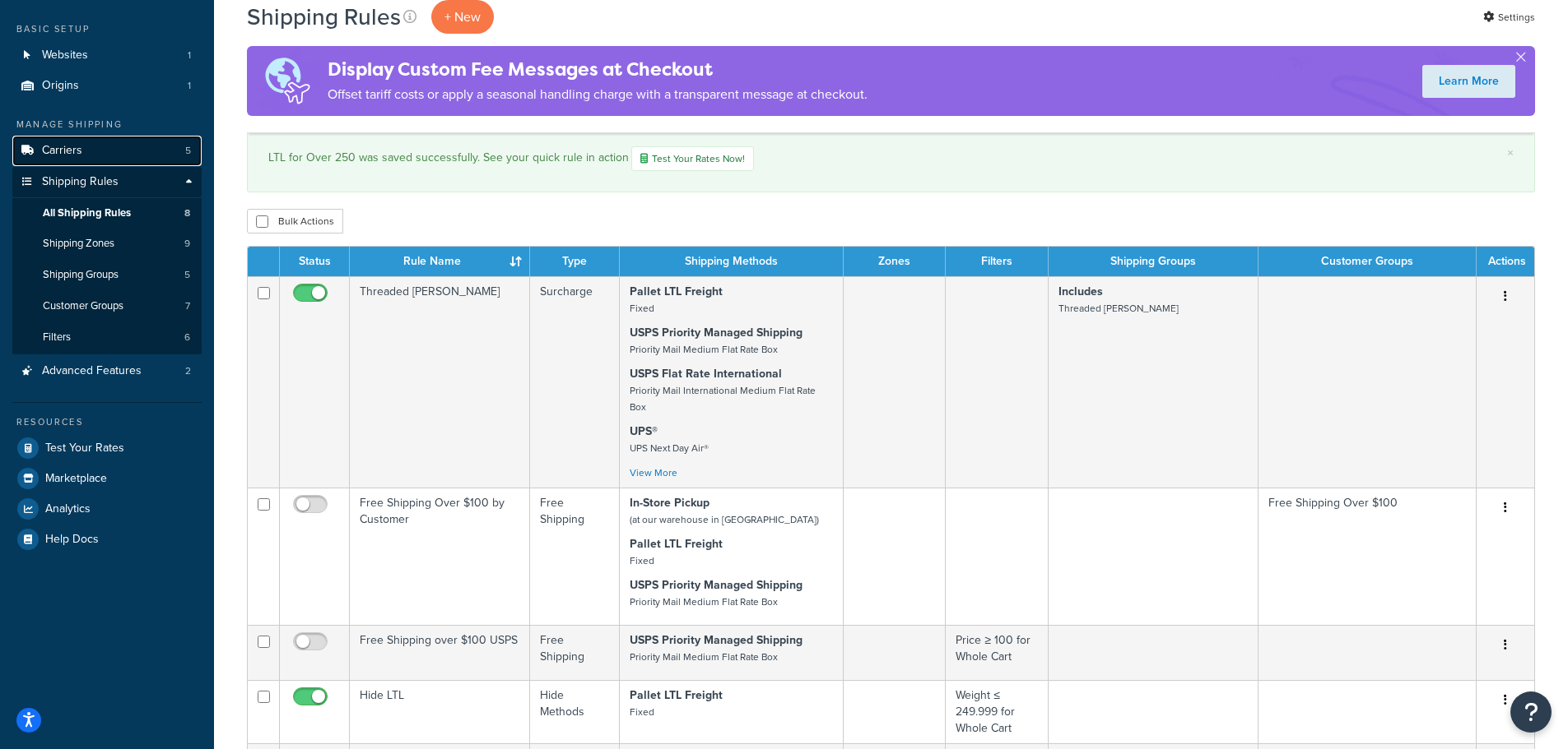
click at [76, 158] on span "Carriers" at bounding box center [61, 151] width 40 height 14
